Goal: Task Accomplishment & Management: Manage account settings

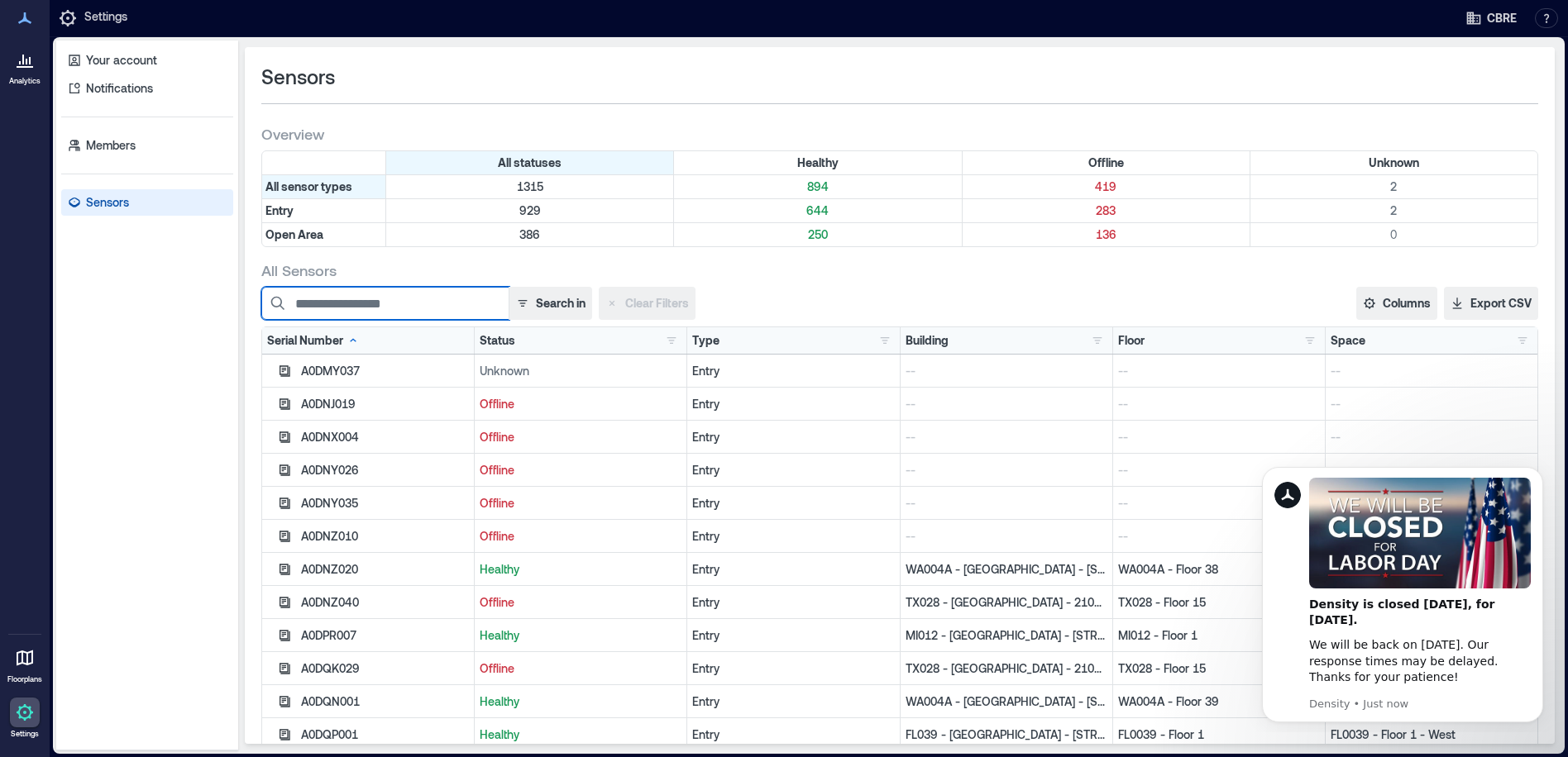
click at [365, 302] on input at bounding box center [385, 303] width 248 height 33
click at [364, 310] on input at bounding box center [385, 303] width 248 height 33
click at [562, 305] on button "Search in" at bounding box center [550, 303] width 84 height 33
click at [408, 300] on input at bounding box center [385, 303] width 248 height 33
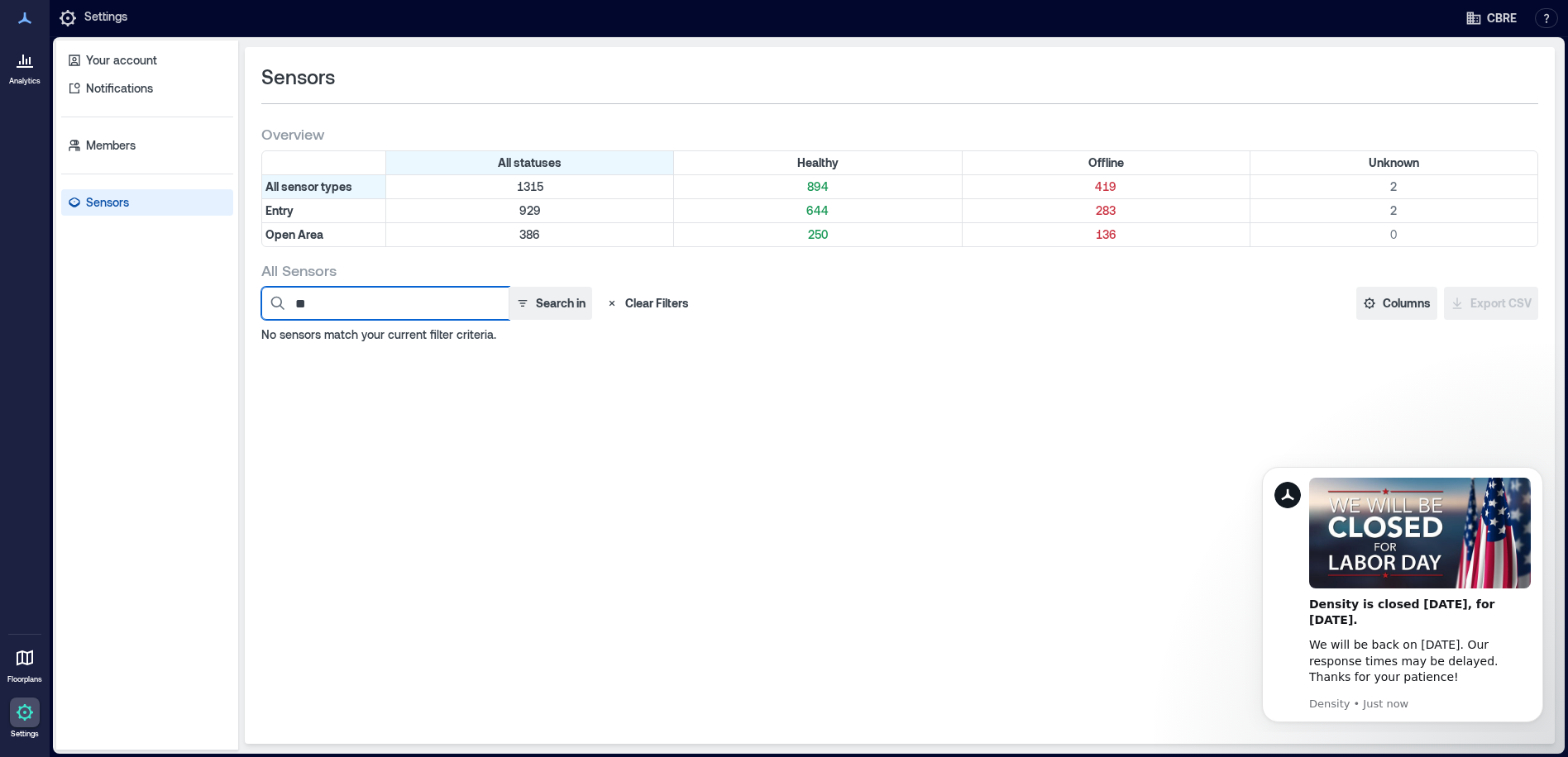
type input "*"
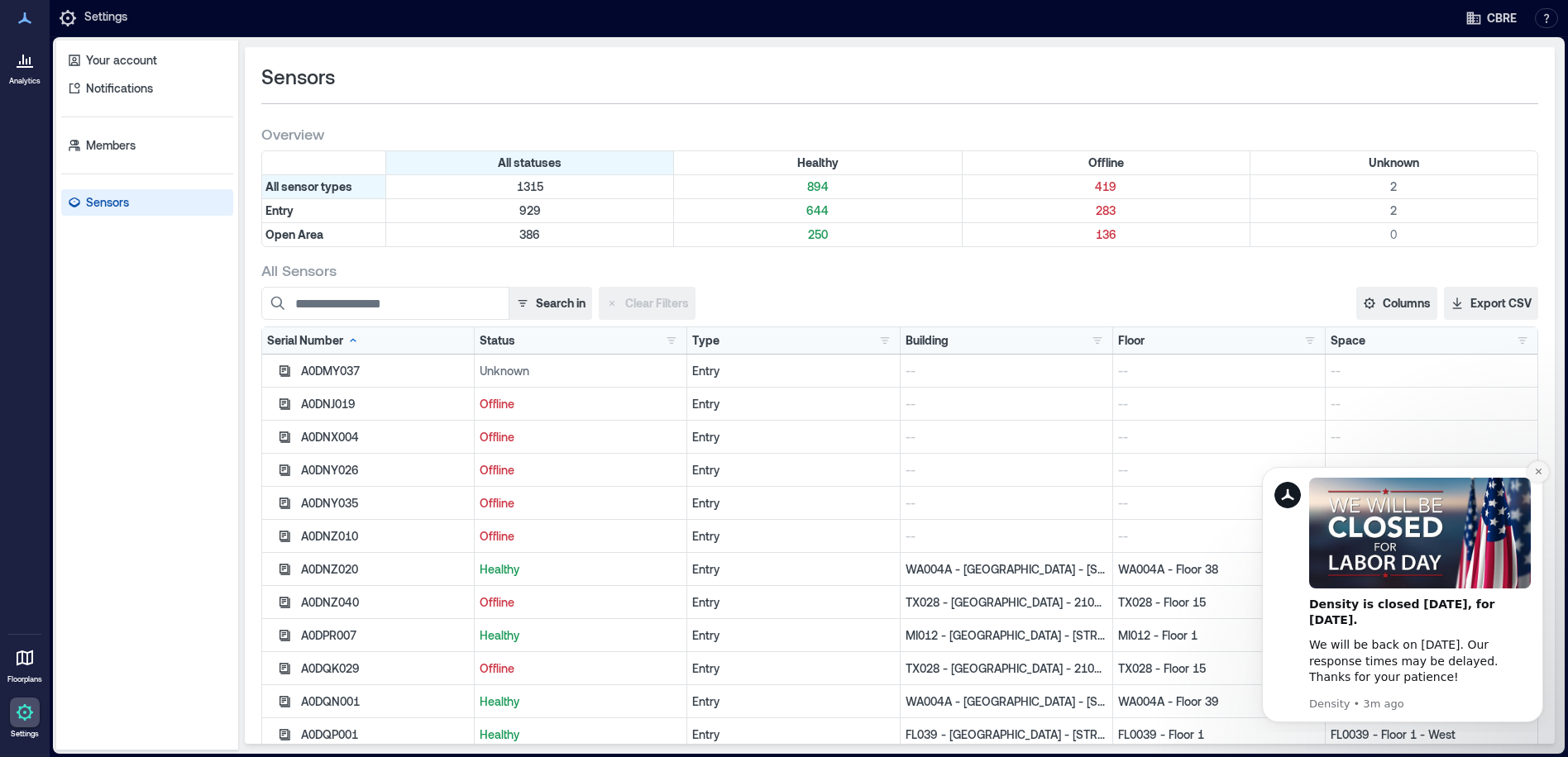
drag, startPoint x: 2770, startPoint y: 997, endPoint x: 1538, endPoint y: 472, distance: 1339.2
click at [1538, 472] on icon "Dismiss notification" at bounding box center [1538, 471] width 6 height 6
